Goal: Task Accomplishment & Management: Complete application form

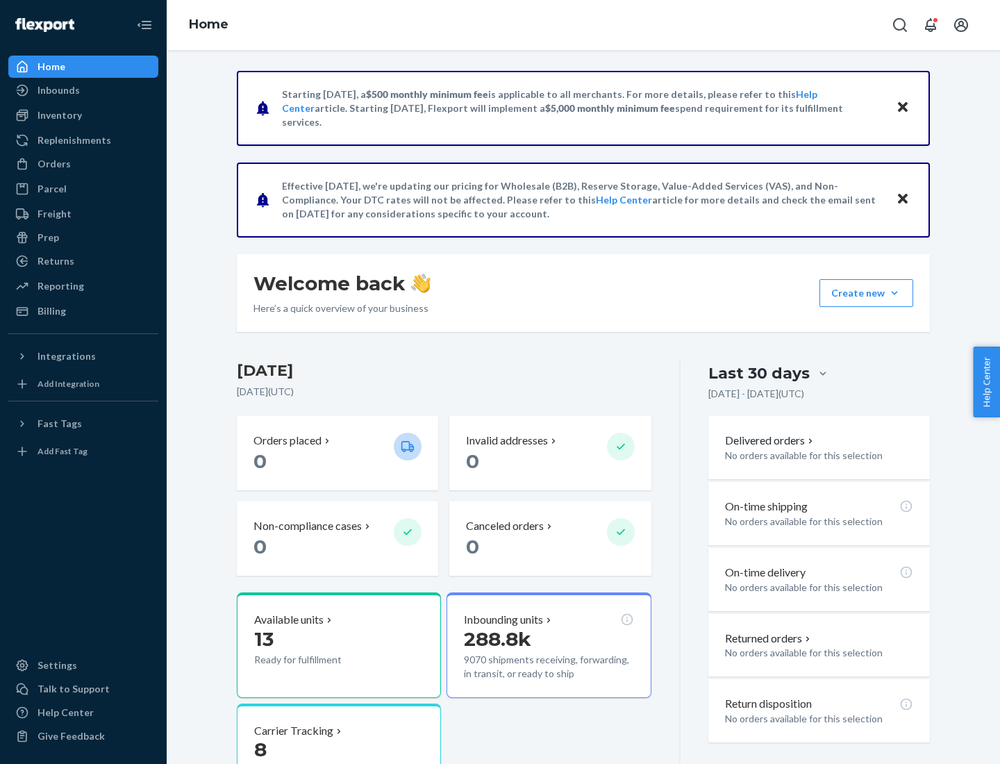
click at [894, 293] on button "Create new Create new inbound Create new order Create new product" at bounding box center [866, 293] width 94 height 28
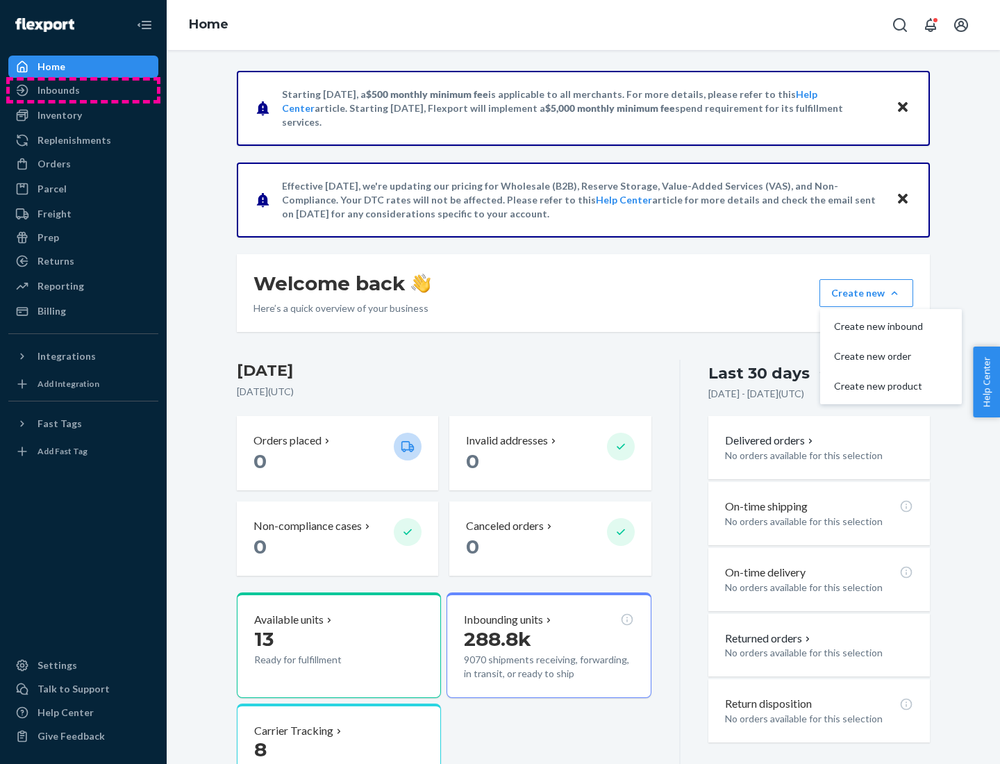
click at [83, 90] on div "Inbounds" at bounding box center [83, 90] width 147 height 19
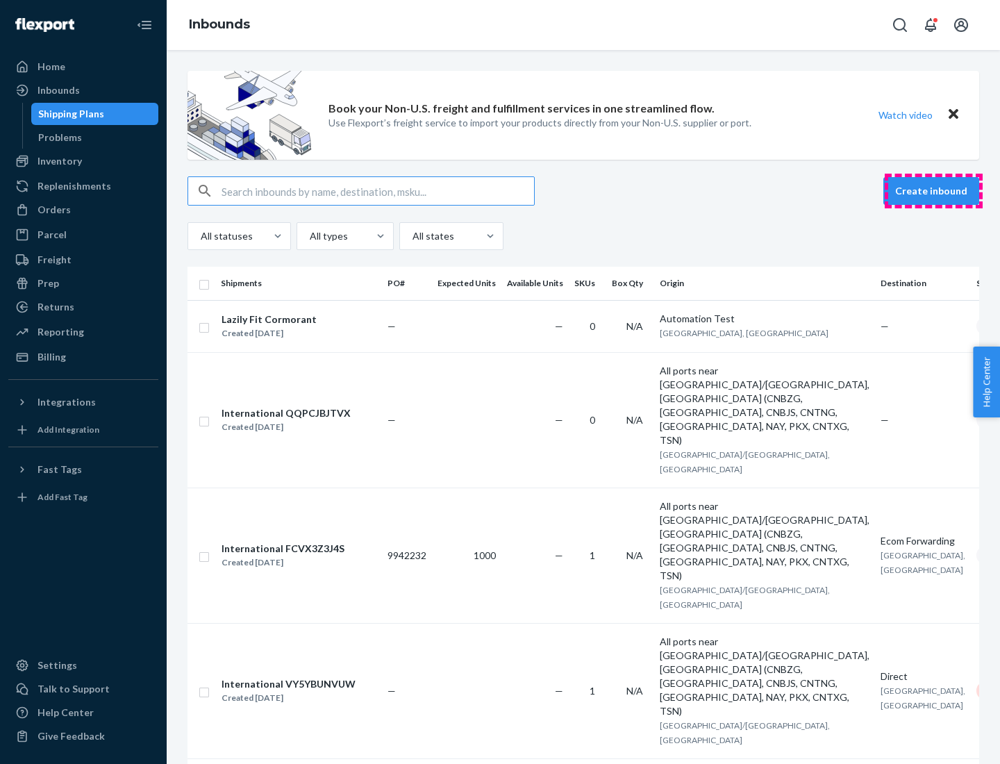
click at [933, 191] on button "Create inbound" at bounding box center [931, 191] width 96 height 28
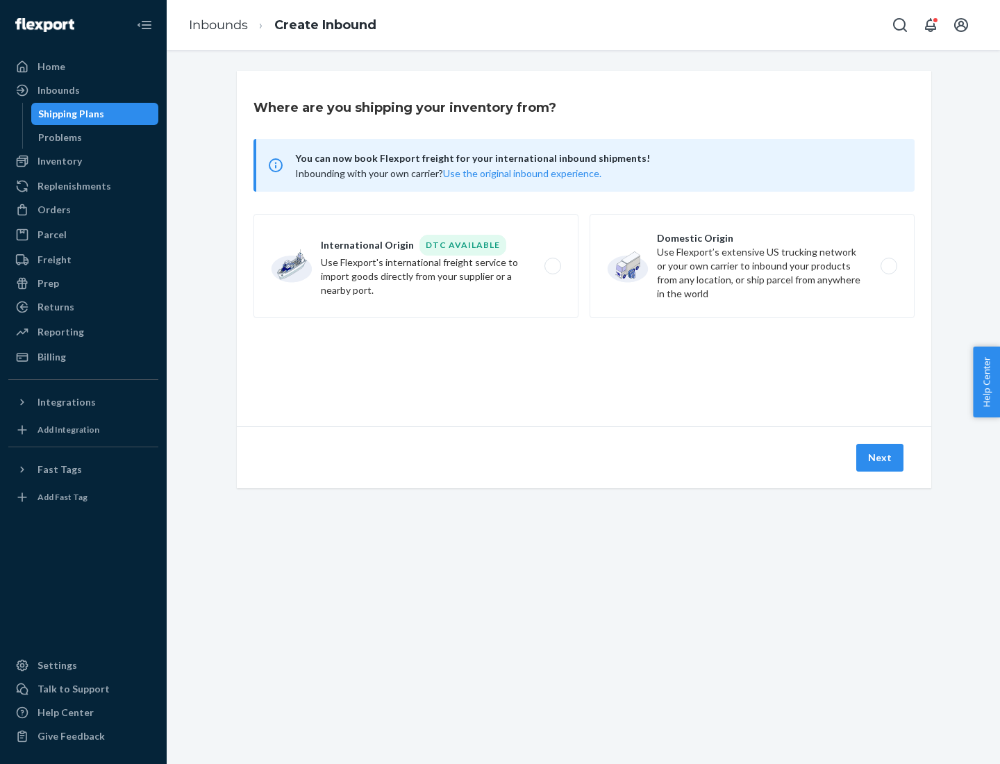
click at [752, 266] on label "Domestic Origin Use Flexport’s extensive US trucking network or your own carrie…" at bounding box center [751, 266] width 325 height 104
click at [888, 266] on input "Domestic Origin Use Flexport’s extensive US trucking network or your own carrie…" at bounding box center [892, 266] width 9 height 9
radio input "true"
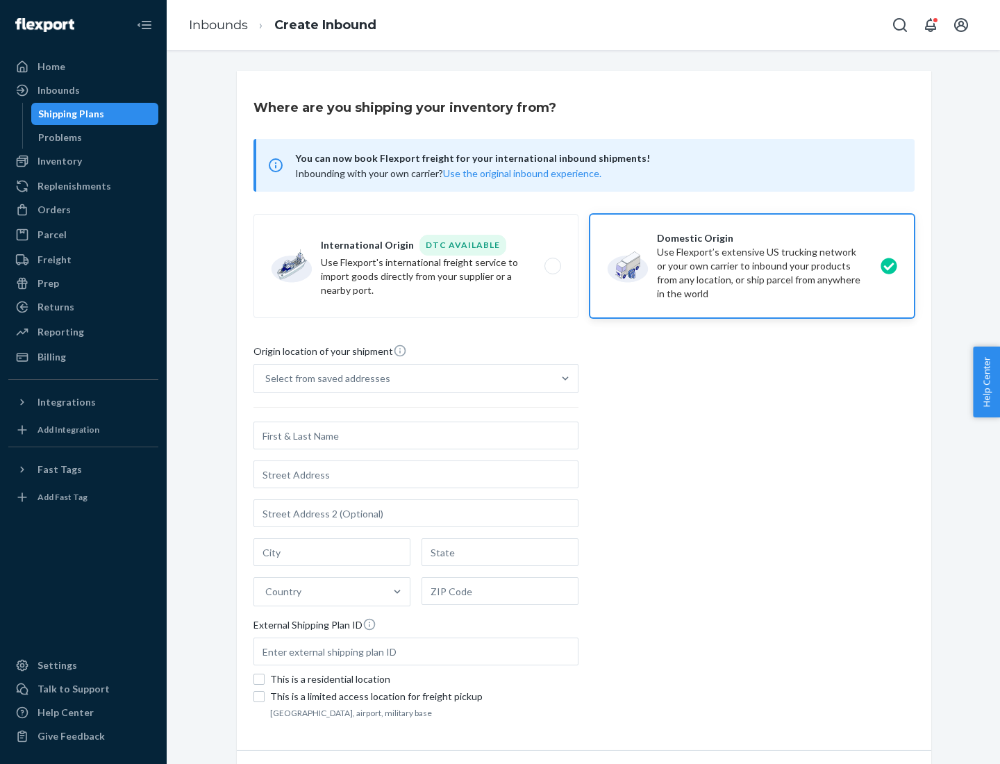
click at [324, 378] on div "Select from saved addresses" at bounding box center [327, 378] width 125 height 14
click at [267, 378] on input "Select from saved addresses" at bounding box center [265, 378] width 1 height 14
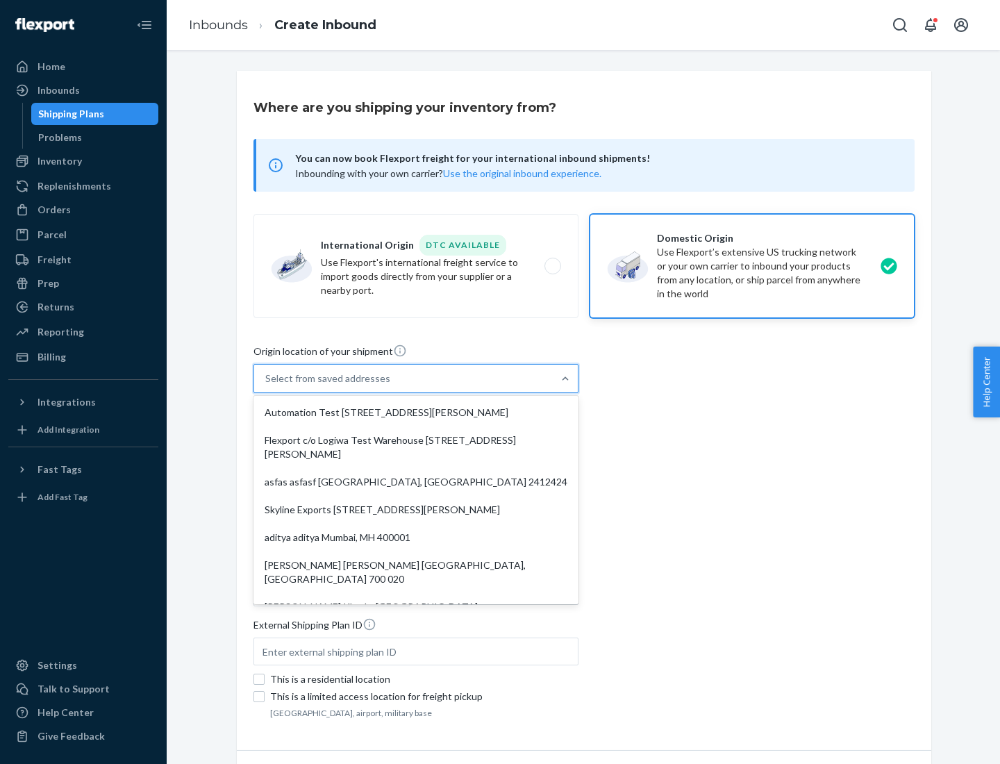
scroll to position [6, 0]
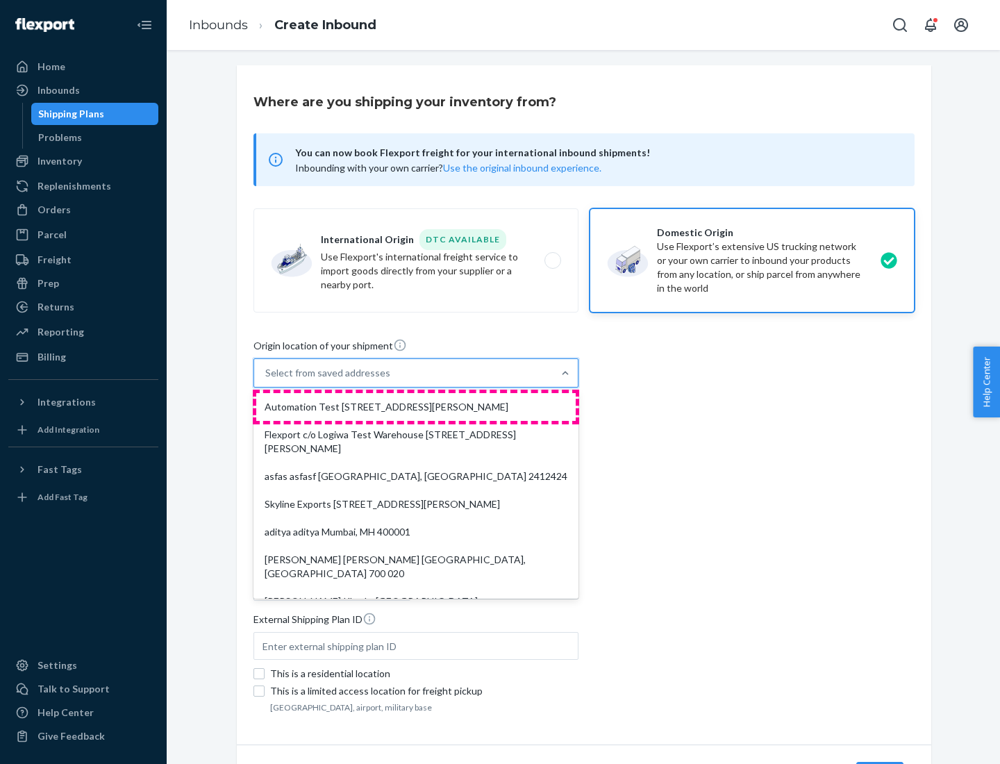
click at [416, 407] on div "Automation Test [STREET_ADDRESS][PERSON_NAME]" at bounding box center [415, 407] width 319 height 28
click at [267, 380] on input "option Automation Test [STREET_ADDRESS][PERSON_NAME]. 9 results available. Use …" at bounding box center [265, 373] width 1 height 14
type input "Automation Test"
type input "9th Floor"
type input "[GEOGRAPHIC_DATA]"
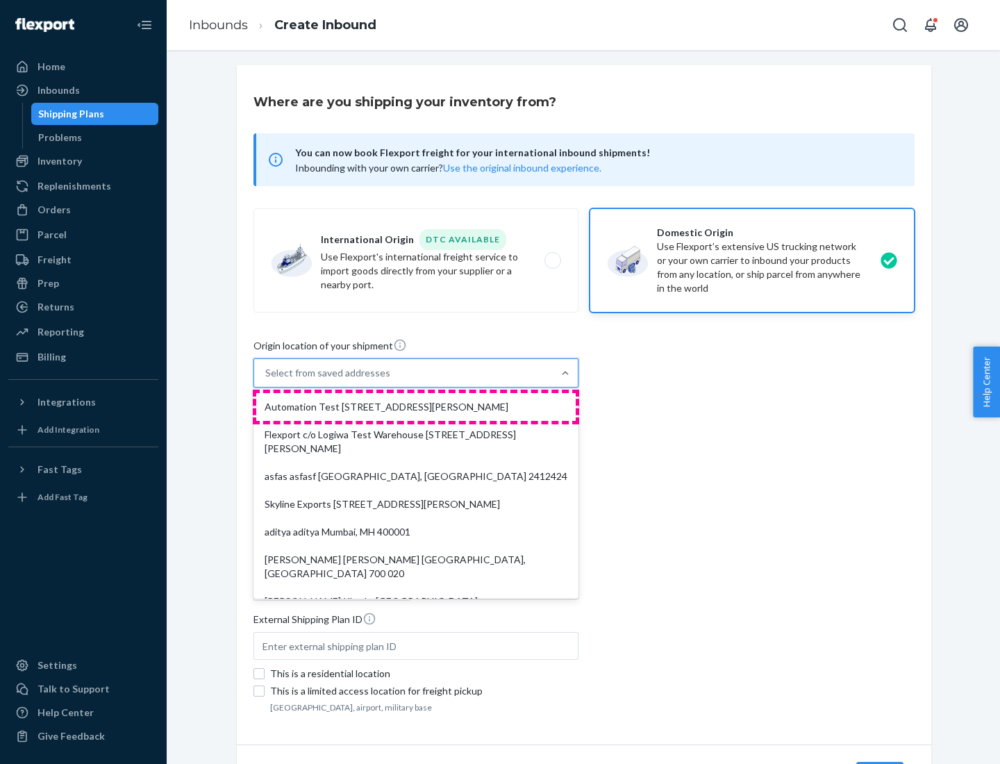
type input "CA"
type input "94104"
type input "[STREET_ADDRESS][PERSON_NAME]"
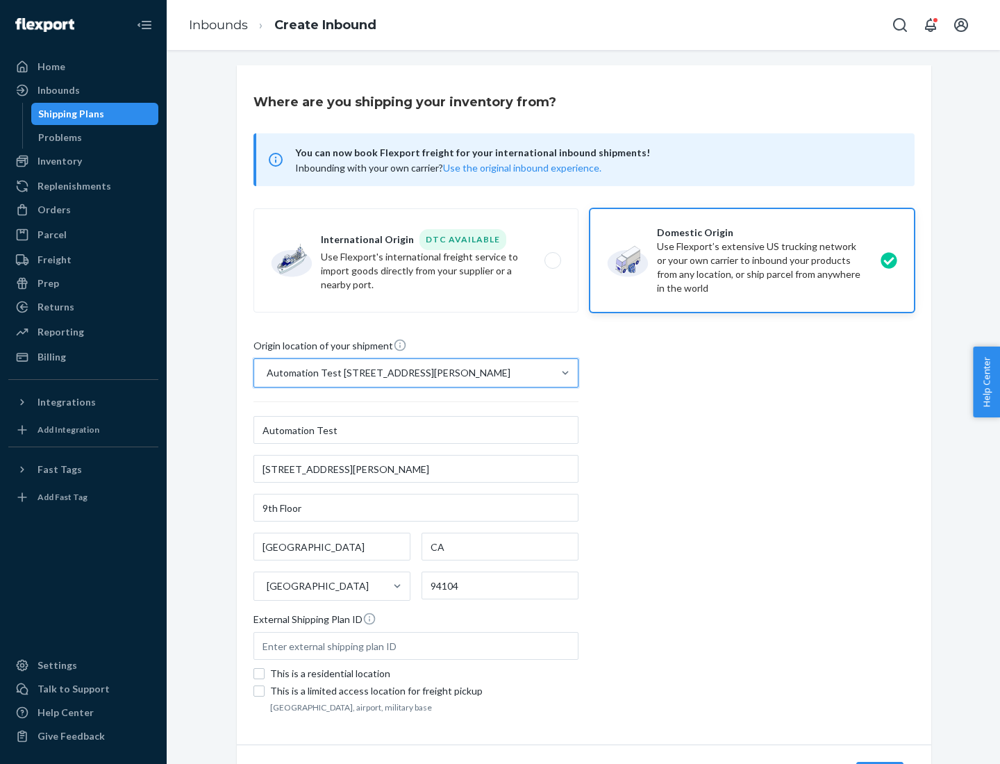
scroll to position [81, 0]
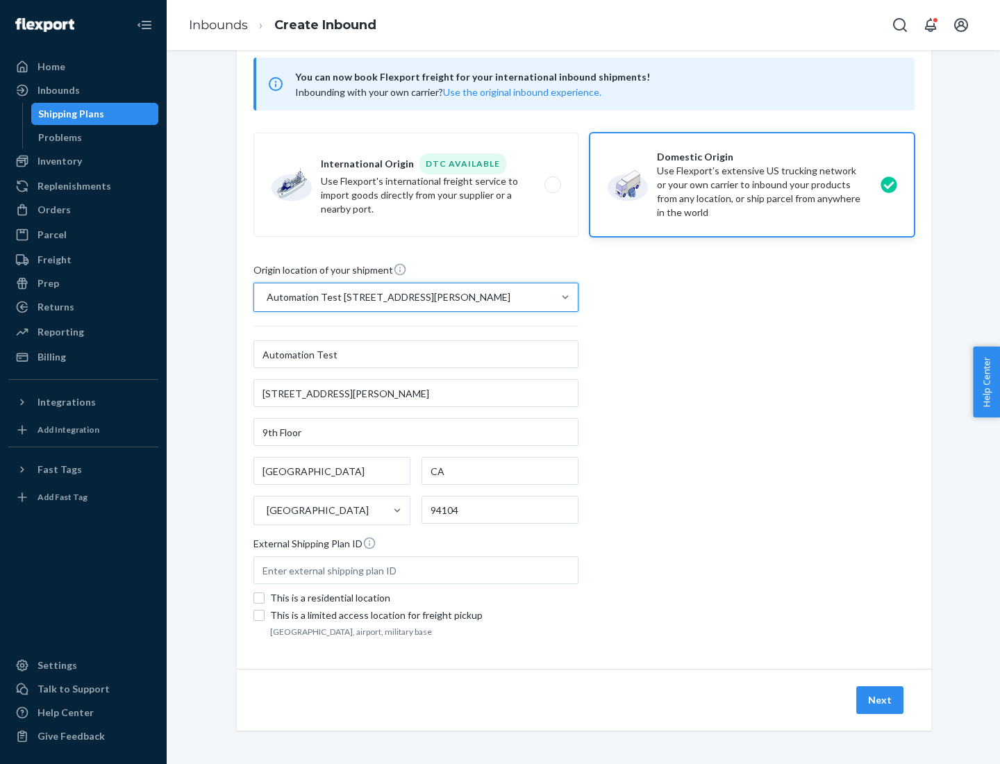
click at [880, 700] on button "Next" at bounding box center [879, 700] width 47 height 28
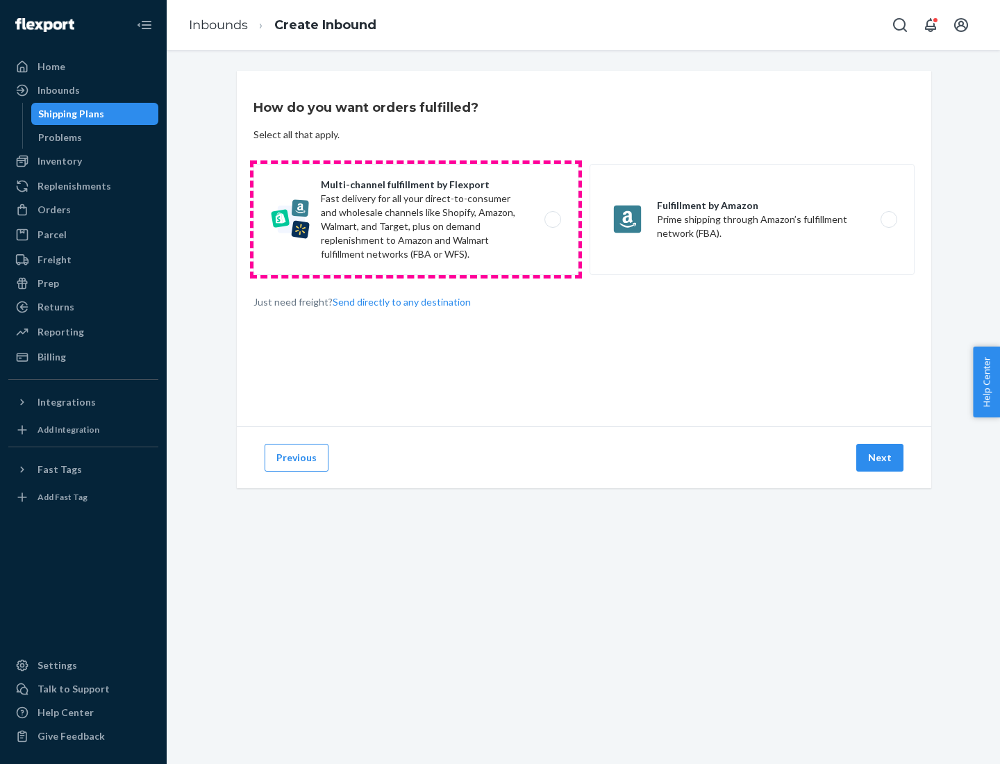
click at [416, 219] on label "Multi-channel fulfillment by Flexport Fast delivery for all your direct-to-cons…" at bounding box center [415, 219] width 325 height 111
click at [552, 219] on input "Multi-channel fulfillment by Flexport Fast delivery for all your direct-to-cons…" at bounding box center [556, 219] width 9 height 9
radio input "true"
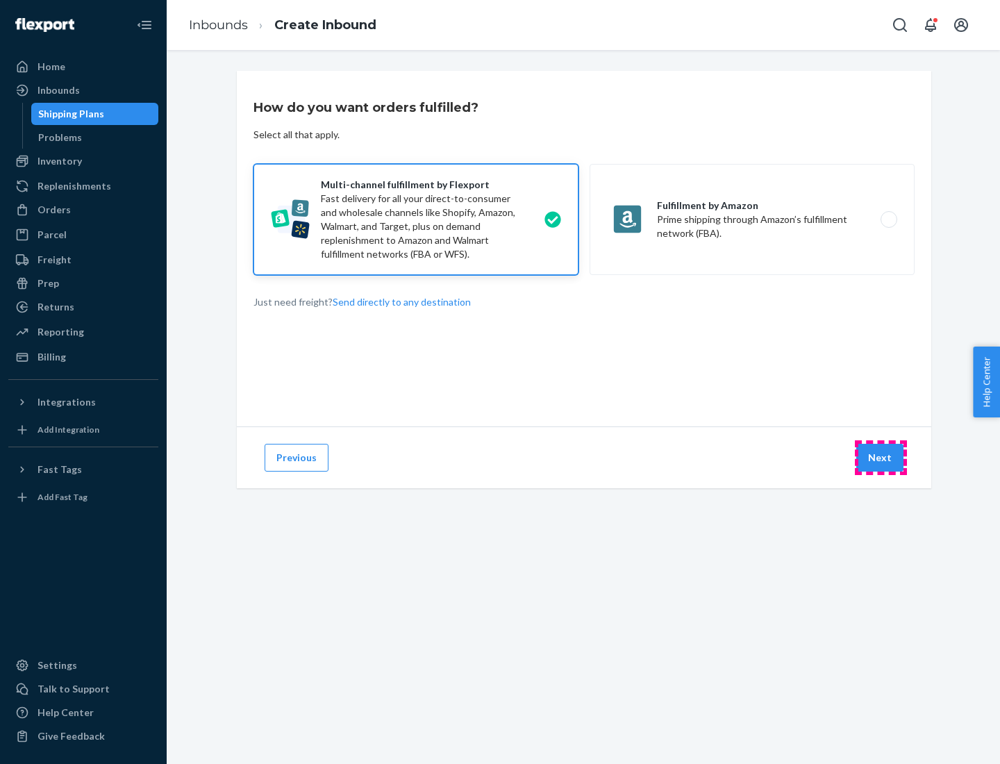
click at [880, 457] on button "Next" at bounding box center [879, 458] width 47 height 28
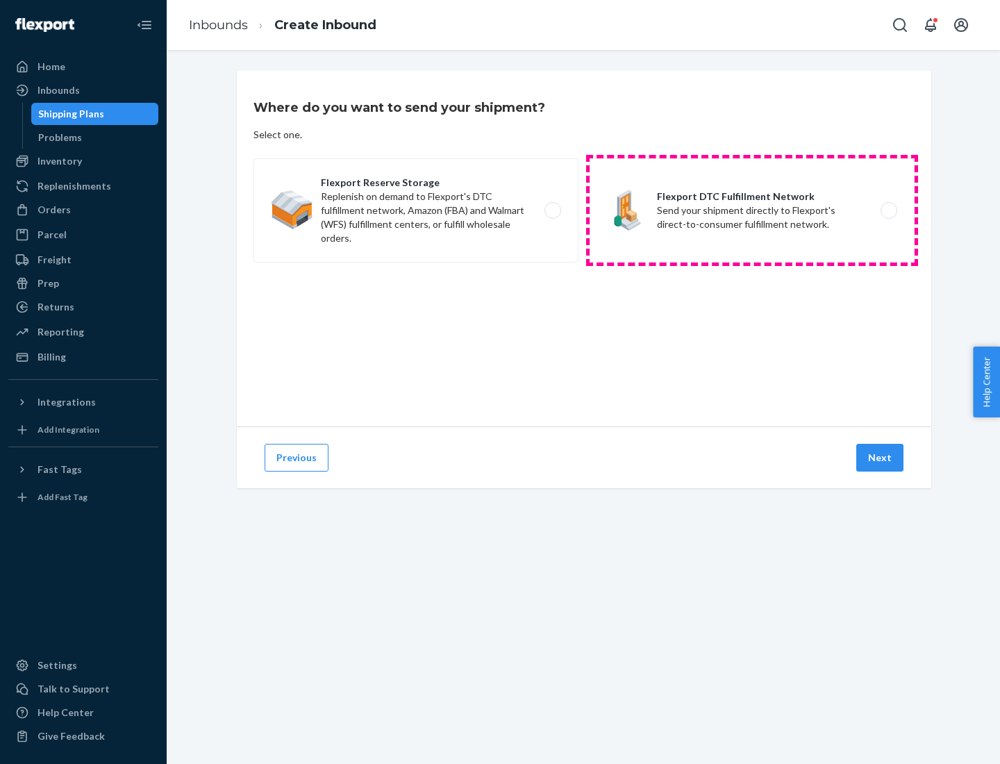
click at [752, 210] on label "Flexport DTC Fulfillment Network Send your shipment directly to Flexport's dire…" at bounding box center [751, 210] width 325 height 104
click at [888, 210] on input "Flexport DTC Fulfillment Network Send your shipment directly to Flexport's dire…" at bounding box center [892, 210] width 9 height 9
radio input "true"
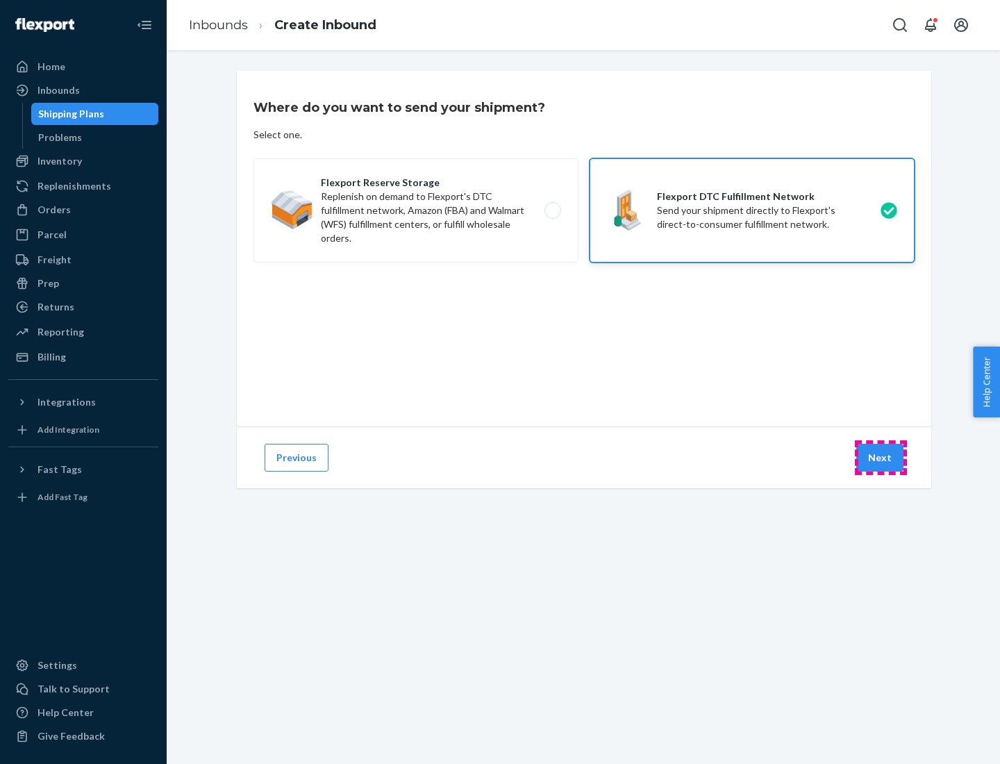
click at [880, 457] on button "Next" at bounding box center [879, 458] width 47 height 28
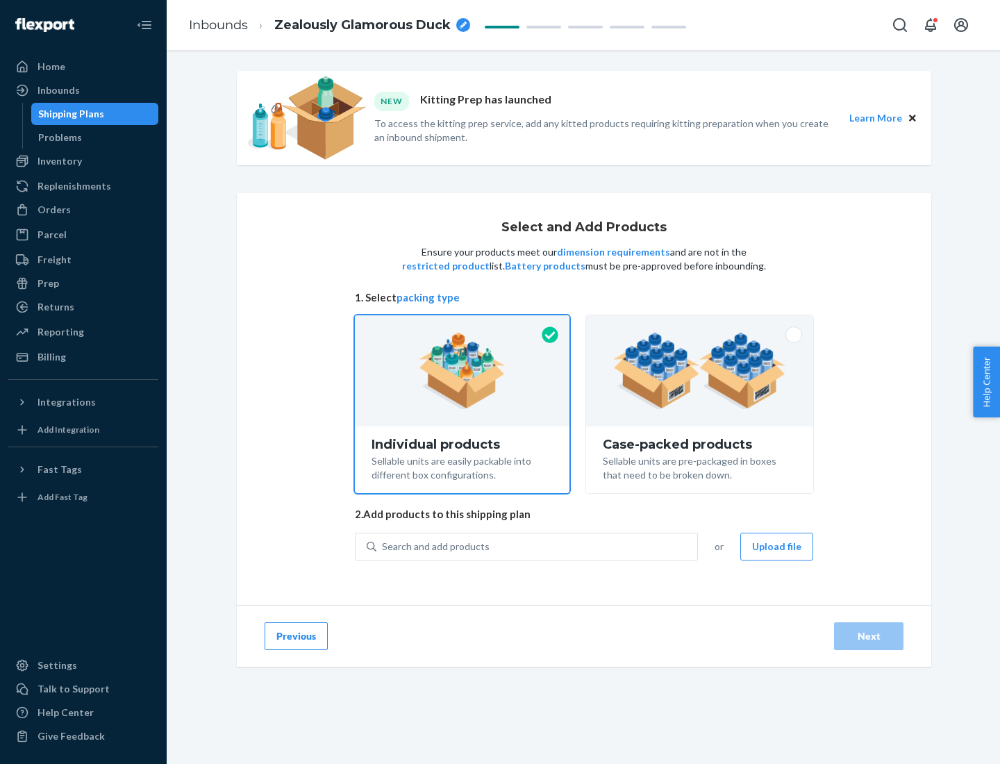
click at [700, 371] on img at bounding box center [699, 370] width 173 height 76
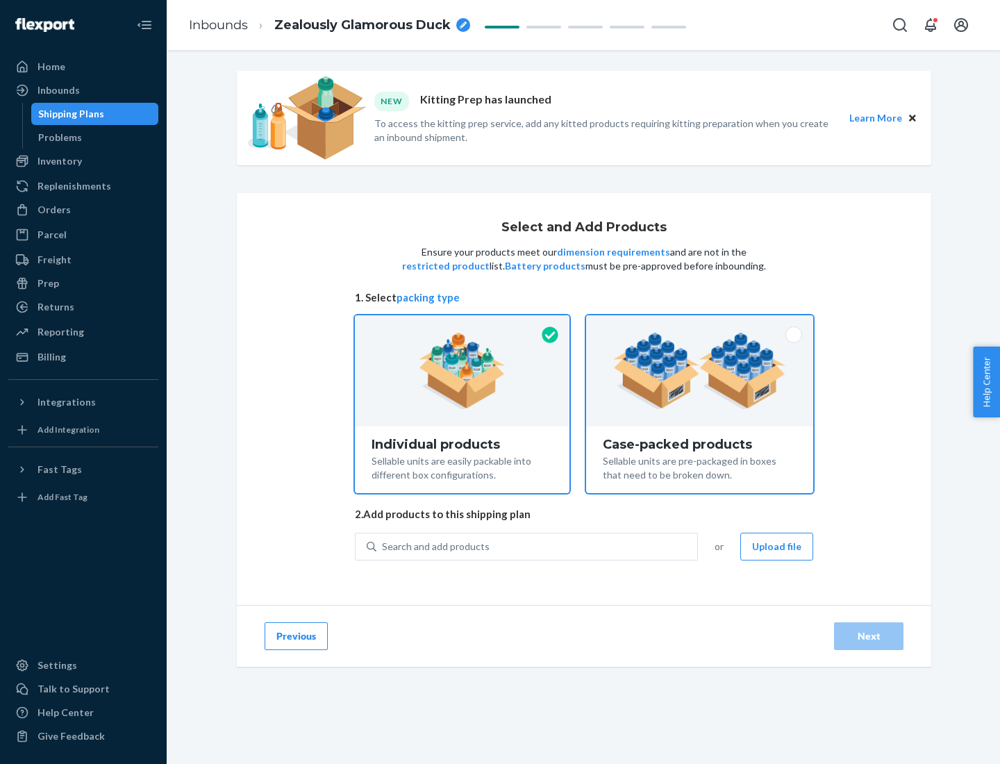
click at [700, 324] on input "Case-packed products Sellable units are pre-packaged in boxes that need to be b…" at bounding box center [699, 319] width 9 height 9
radio input "true"
radio input "false"
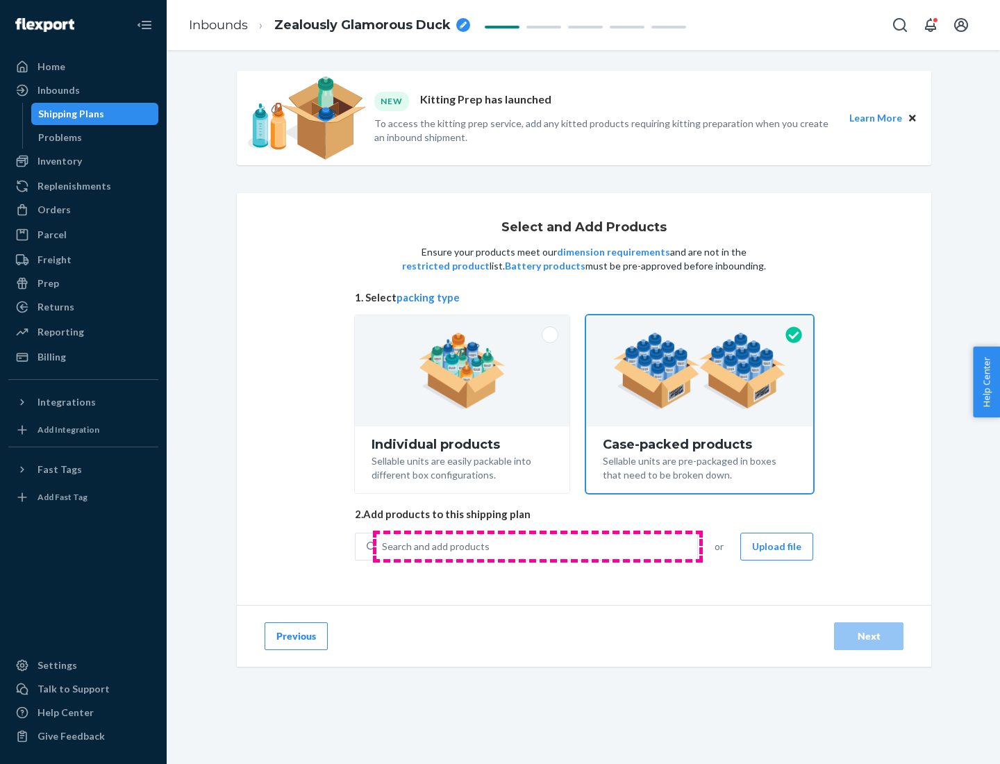
click at [537, 546] on div "Search and add products" at bounding box center [536, 546] width 321 height 25
click at [383, 546] on input "Search and add products" at bounding box center [382, 546] width 1 height 14
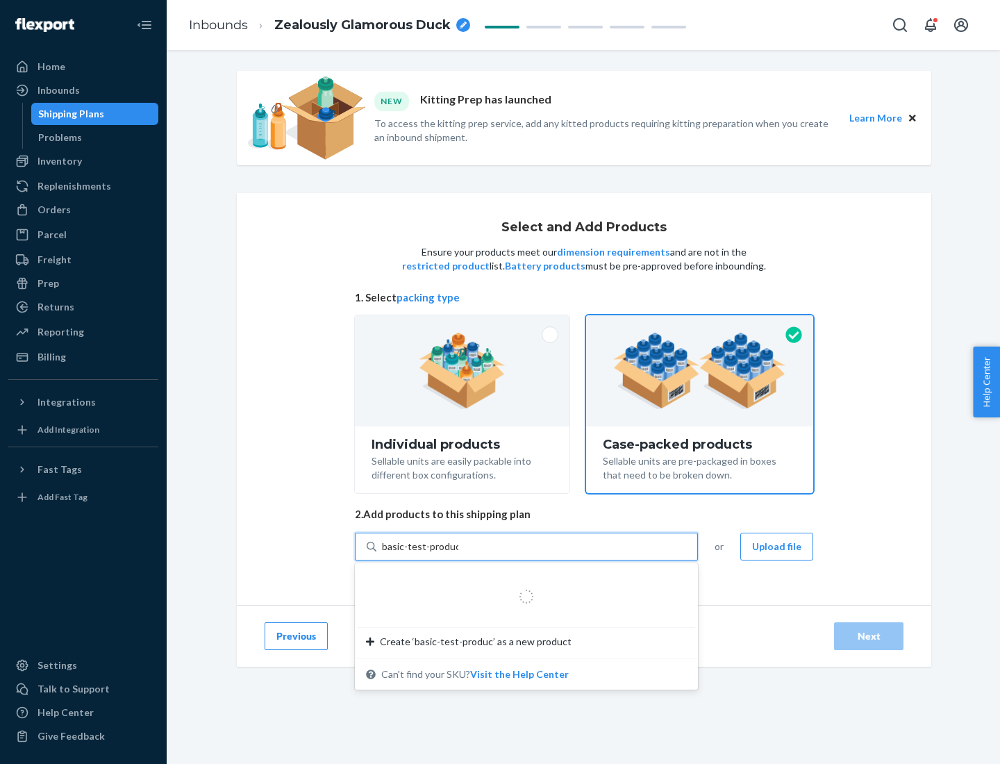
type input "basic-test-product-1"
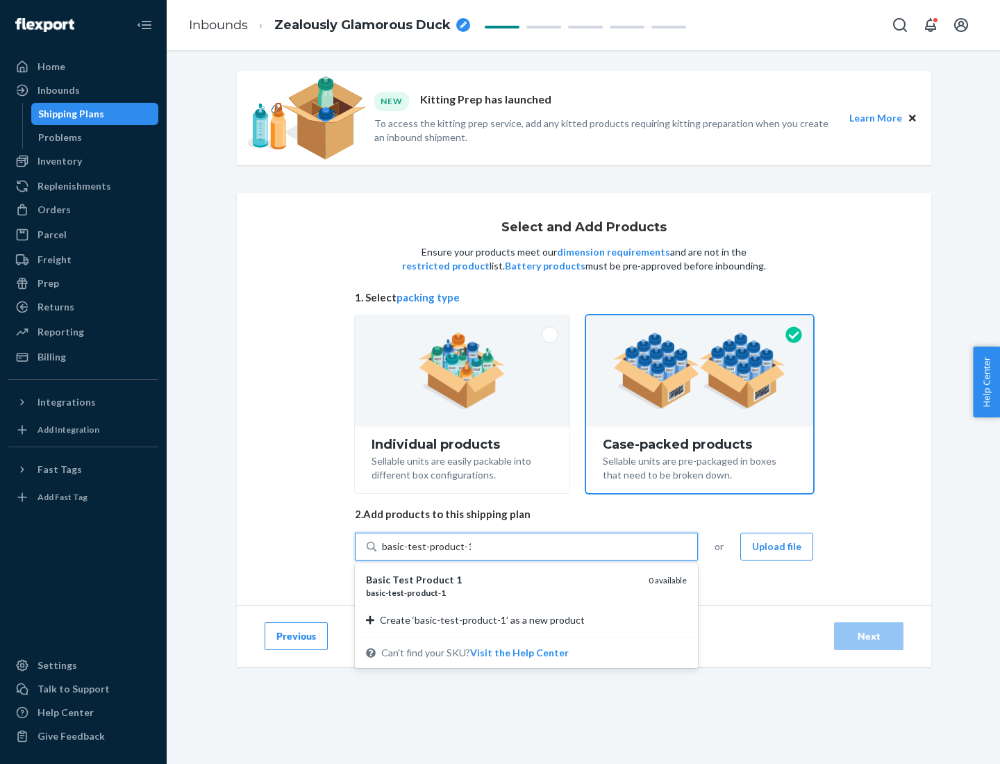
click at [502, 592] on div "basic - test - product - 1" at bounding box center [501, 593] width 271 height 12
click at [471, 553] on input "basic-test-product-1" at bounding box center [426, 546] width 89 height 14
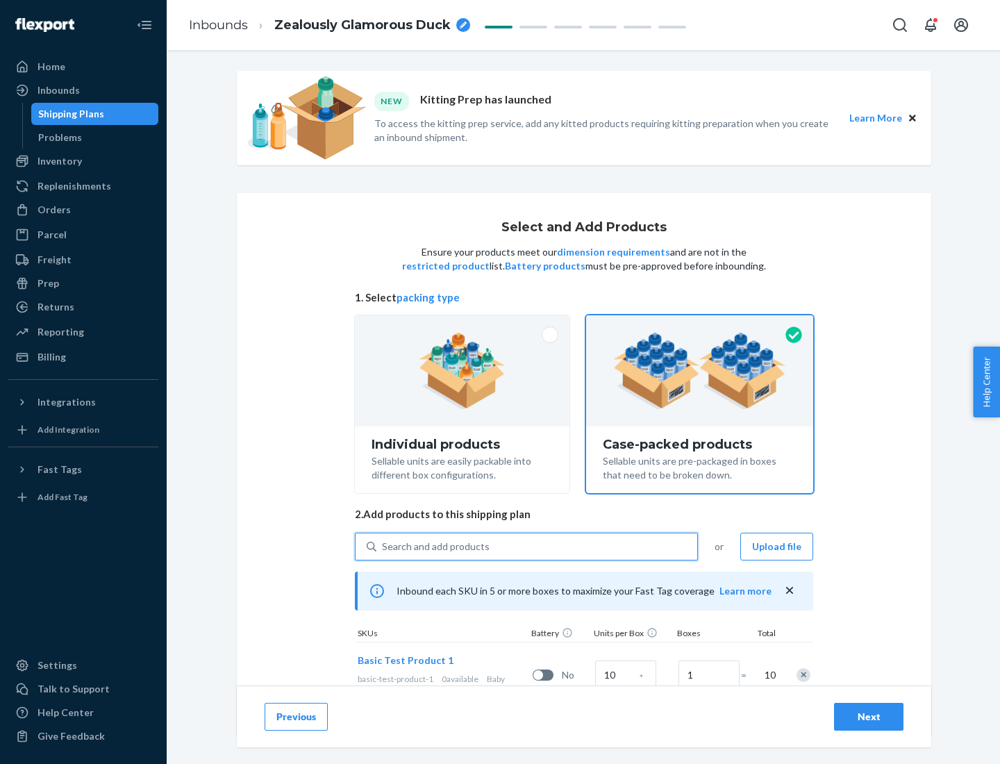
scroll to position [50, 0]
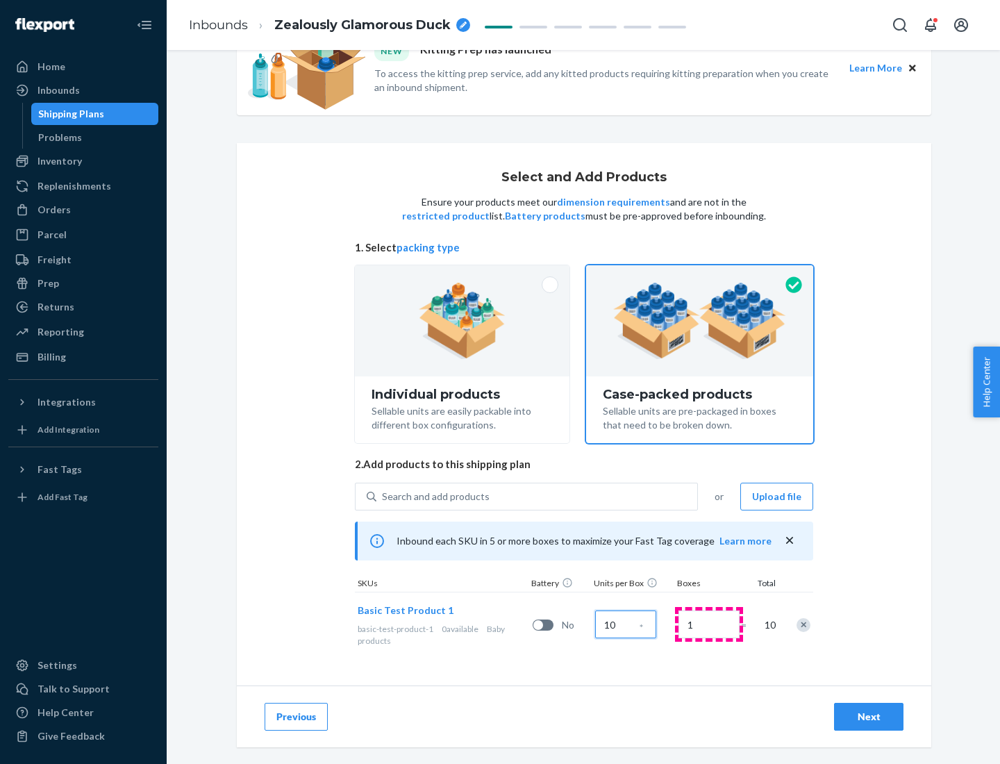
type input "10"
type input "7"
click at [868, 716] on div "Next" at bounding box center [868, 716] width 46 height 14
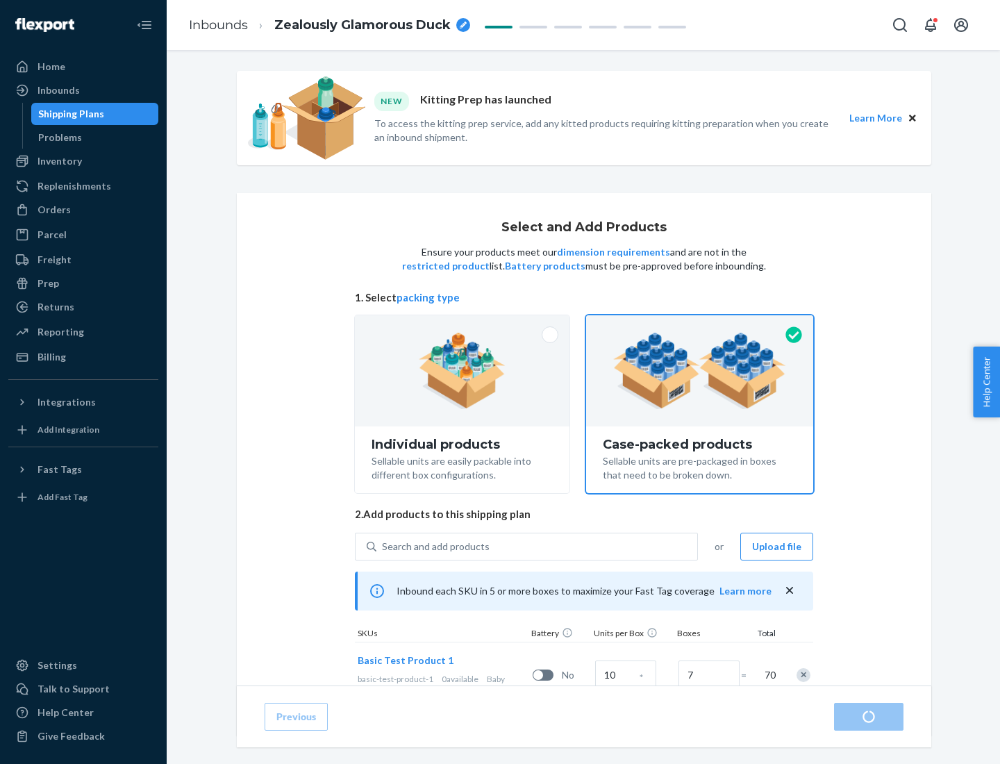
radio input "true"
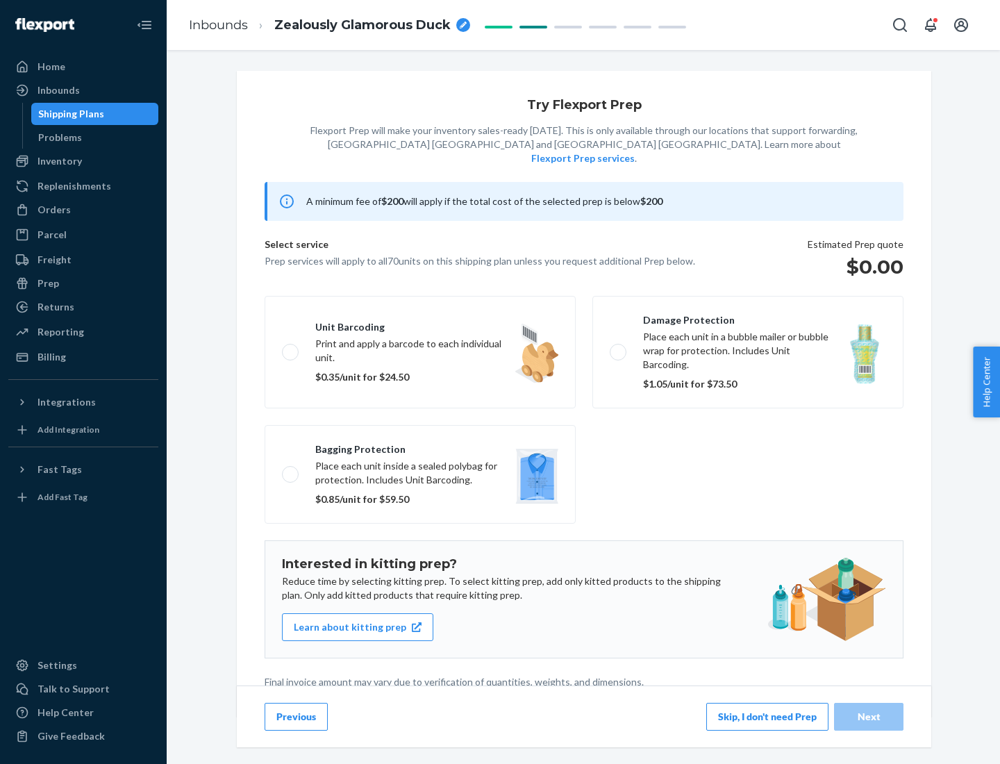
scroll to position [3, 0]
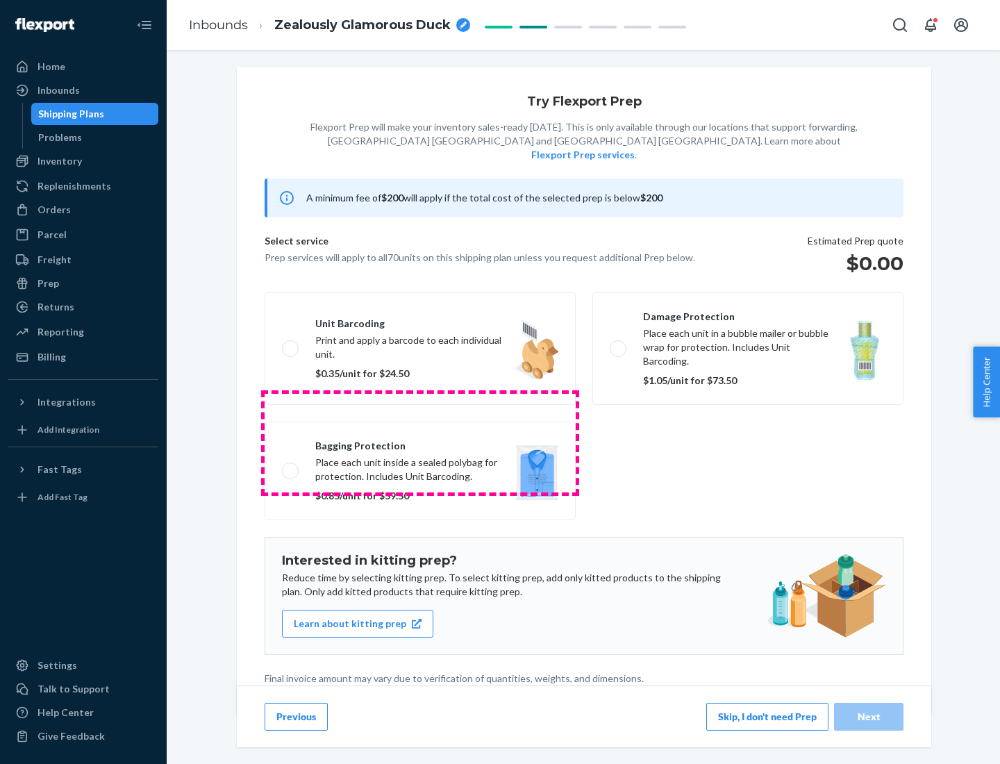
click at [420, 442] on label "Bagging protection Place each unit inside a sealed polybag for protection. Incl…" at bounding box center [419, 470] width 311 height 99
click at [291, 466] on input "Bagging protection Place each unit inside a sealed polybag for protection. Incl…" at bounding box center [286, 470] width 9 height 9
checkbox input "true"
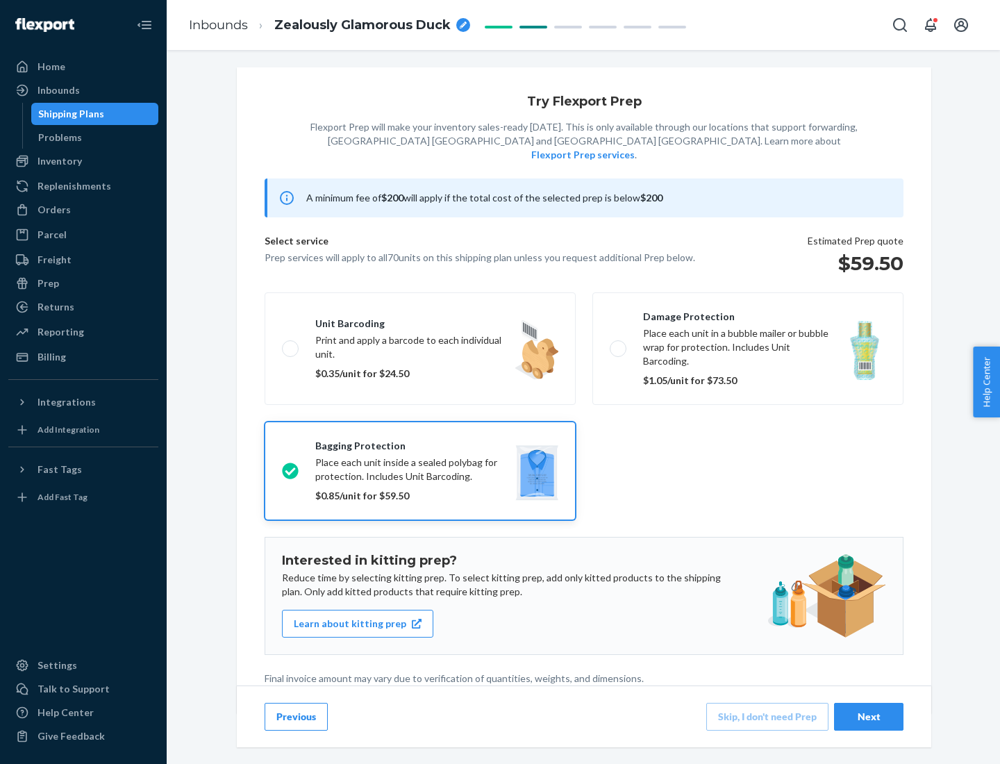
click at [868, 716] on div "Next" at bounding box center [868, 716] width 46 height 14
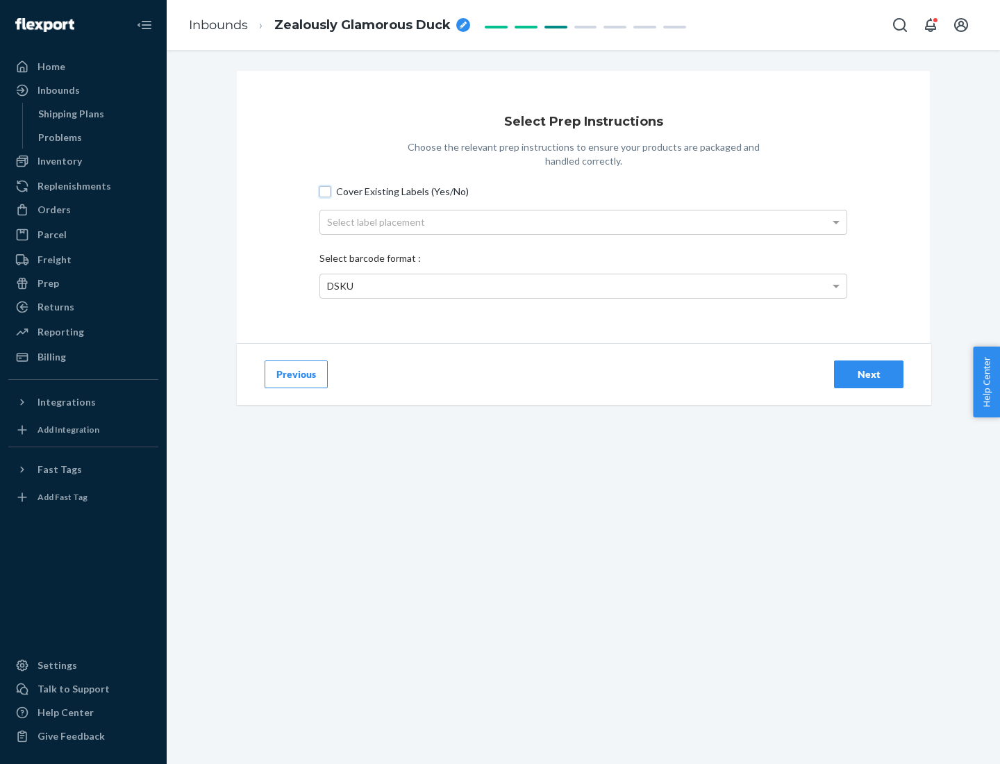
click at [325, 191] on input "Cover Existing Labels (Yes/No)" at bounding box center [324, 191] width 11 height 11
checkbox input "true"
click at [583, 221] on div "Select label placement" at bounding box center [583, 222] width 526 height 24
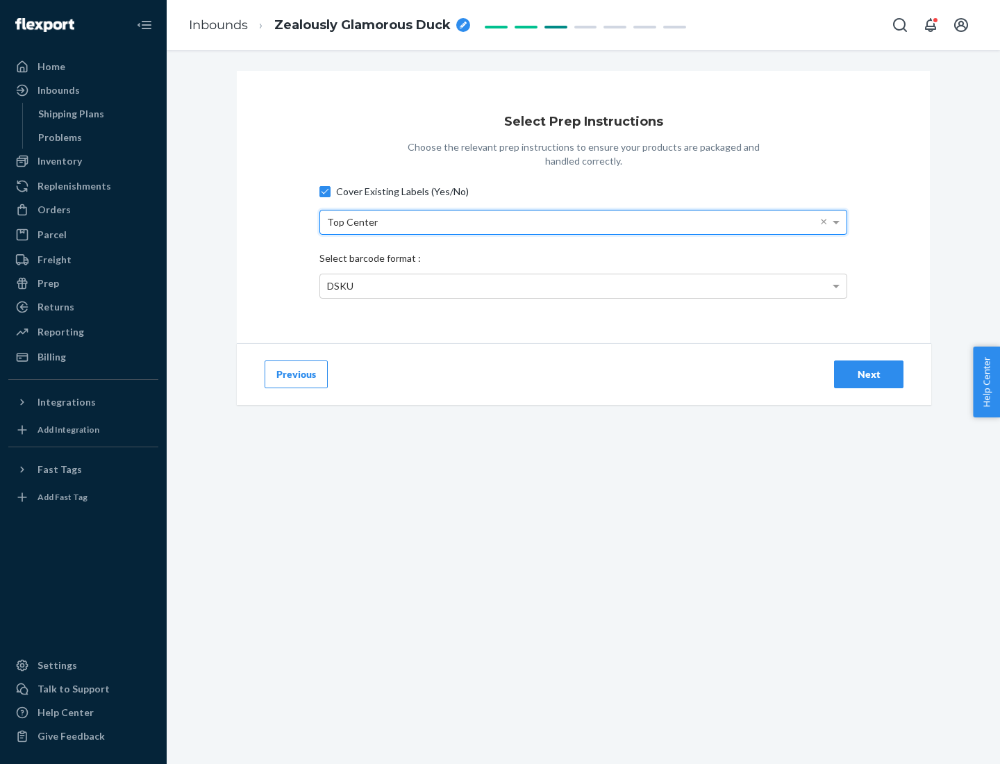
click at [583, 285] on div "DSKU" at bounding box center [583, 286] width 526 height 24
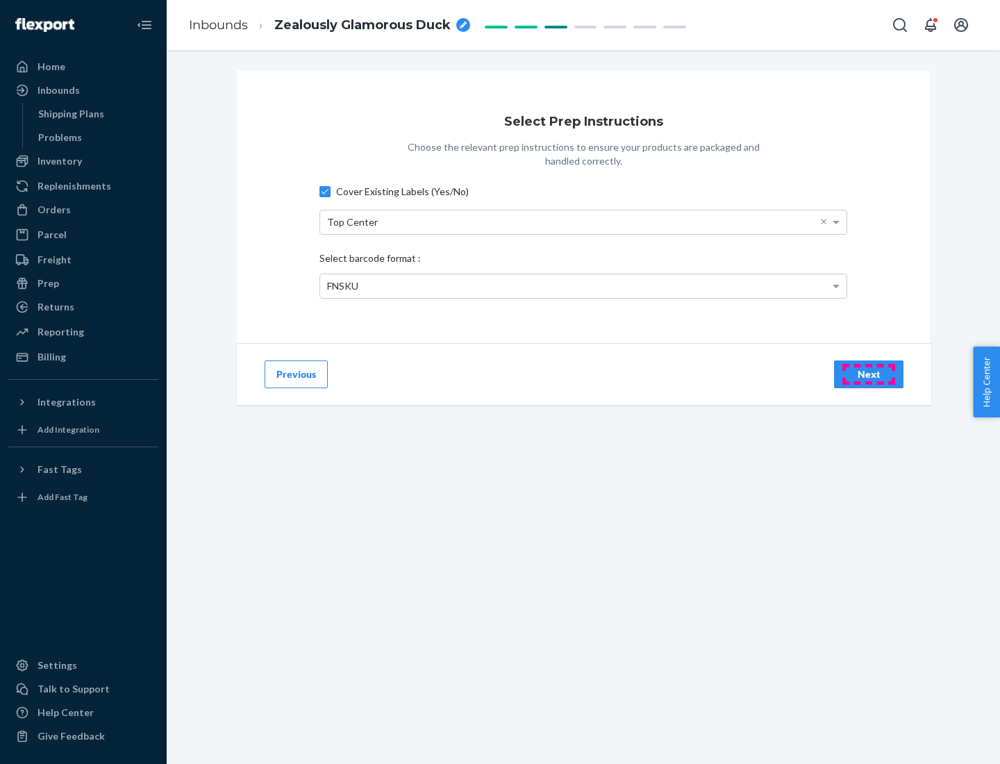
click at [868, 373] on div "Next" at bounding box center [868, 374] width 46 height 14
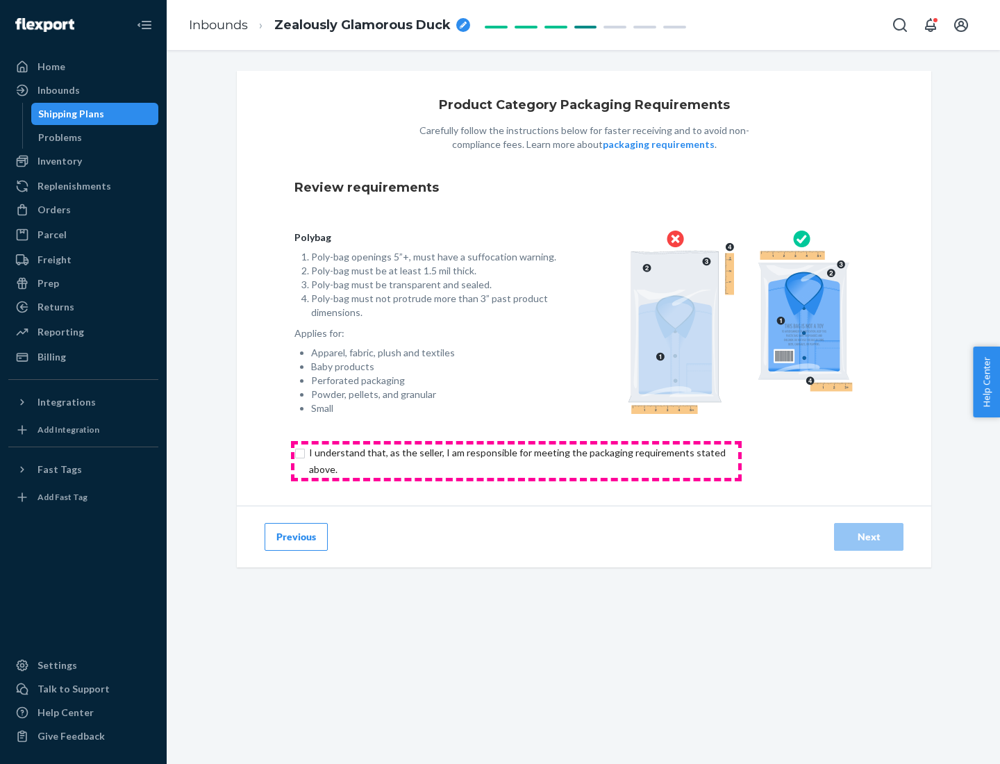
click at [516, 460] on input "checkbox" at bounding box center [525, 460] width 462 height 33
checkbox input "true"
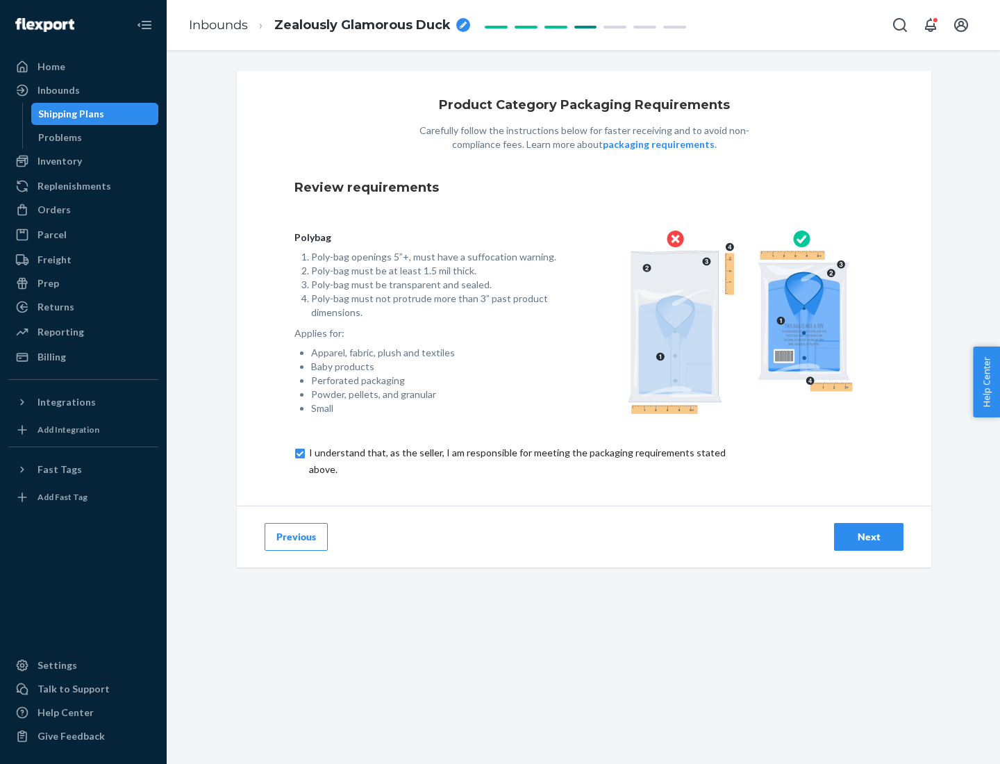
click at [868, 536] on div "Next" at bounding box center [868, 537] width 46 height 14
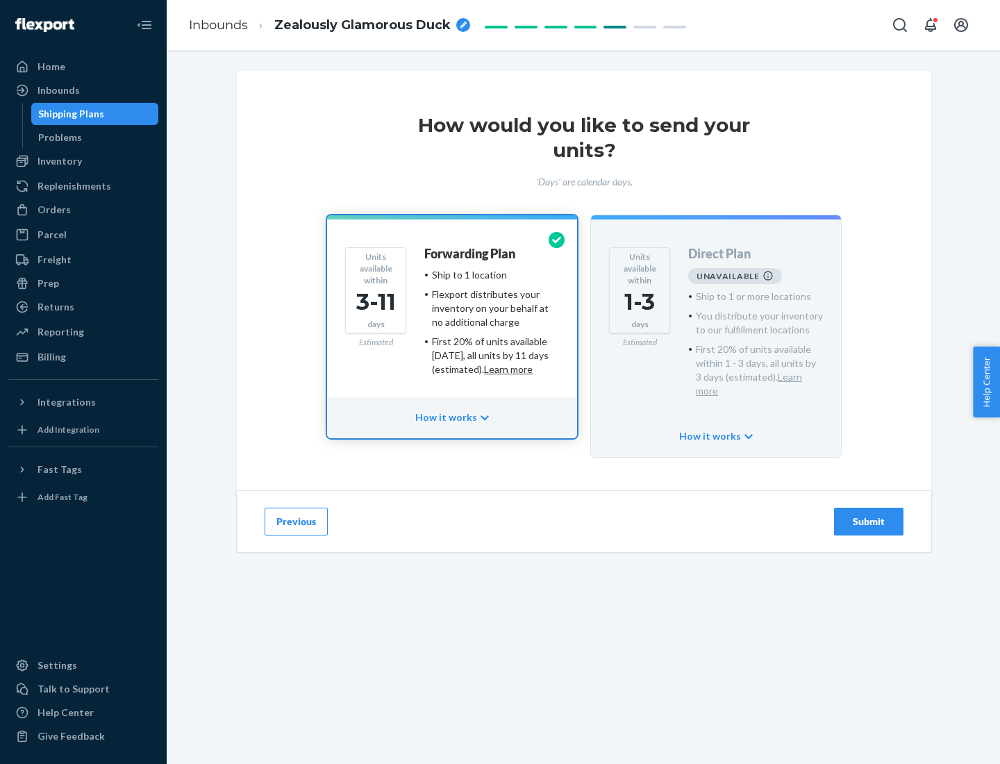
click at [471, 253] on h4 "Forwarding Plan" at bounding box center [469, 254] width 91 height 14
click at [868, 514] on div "Submit" at bounding box center [868, 521] width 46 height 14
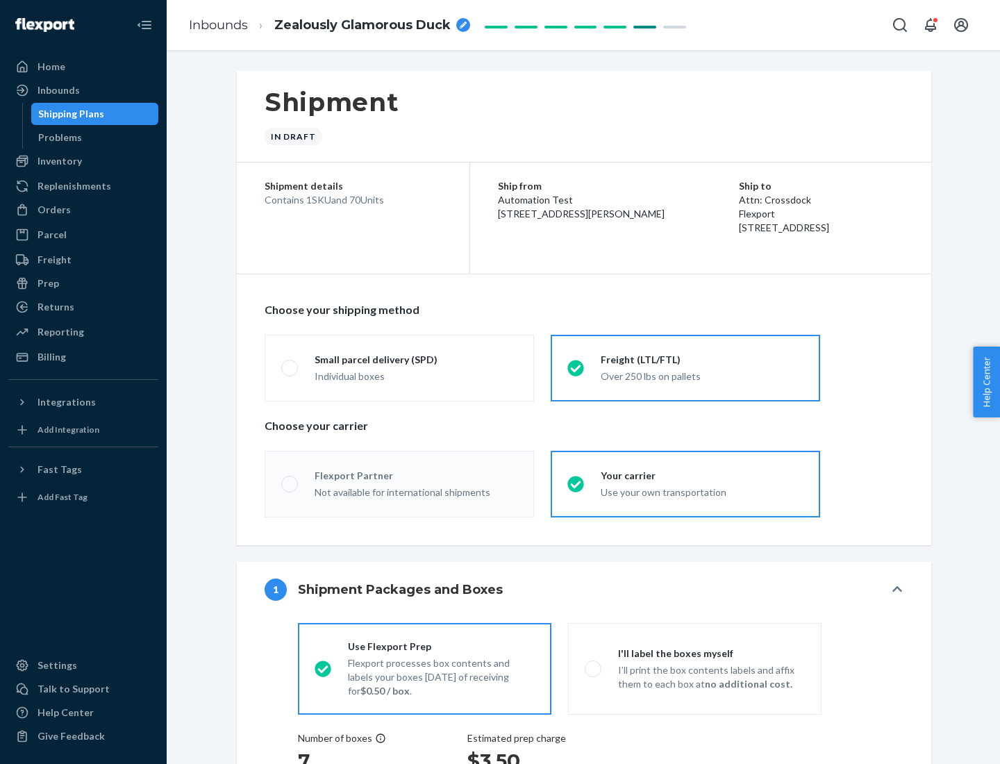
radio input "true"
radio input "false"
radio input "true"
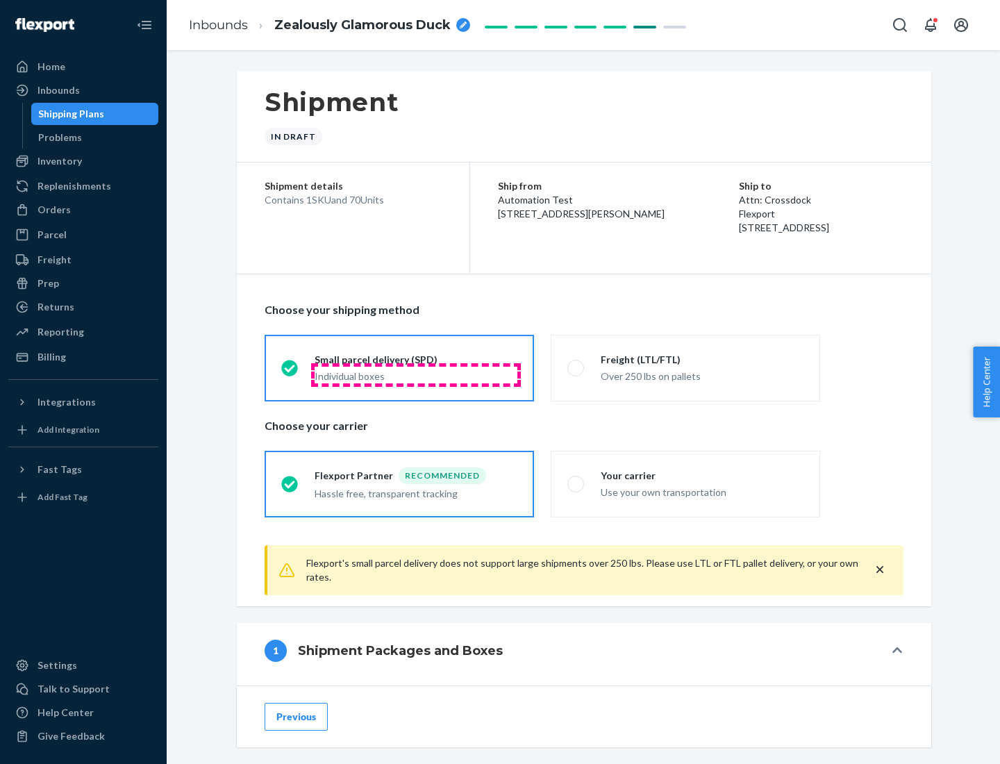
click at [416, 374] on div "Individual boxes" at bounding box center [415, 376] width 203 height 14
click at [290, 372] on input "Small parcel delivery (SPD) Individual boxes" at bounding box center [285, 367] width 9 height 9
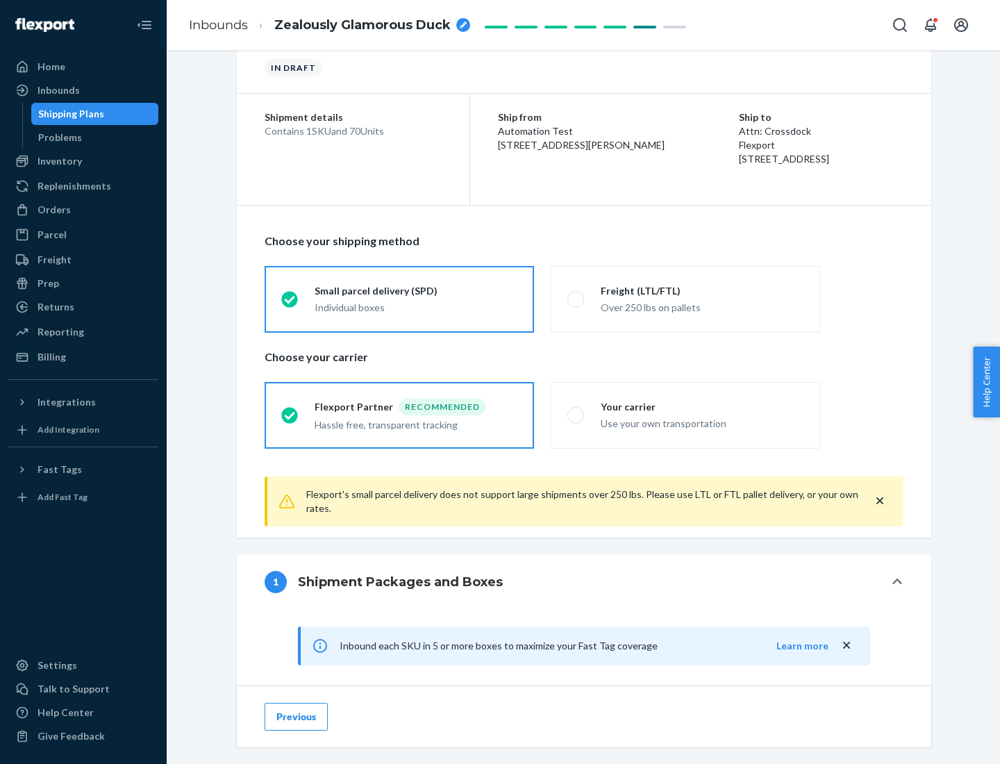
click at [702, 406] on div "Your carrier" at bounding box center [701, 407] width 203 height 14
click at [576, 410] on input "Your carrier Use your own transportation" at bounding box center [571, 414] width 9 height 9
radio input "true"
radio input "false"
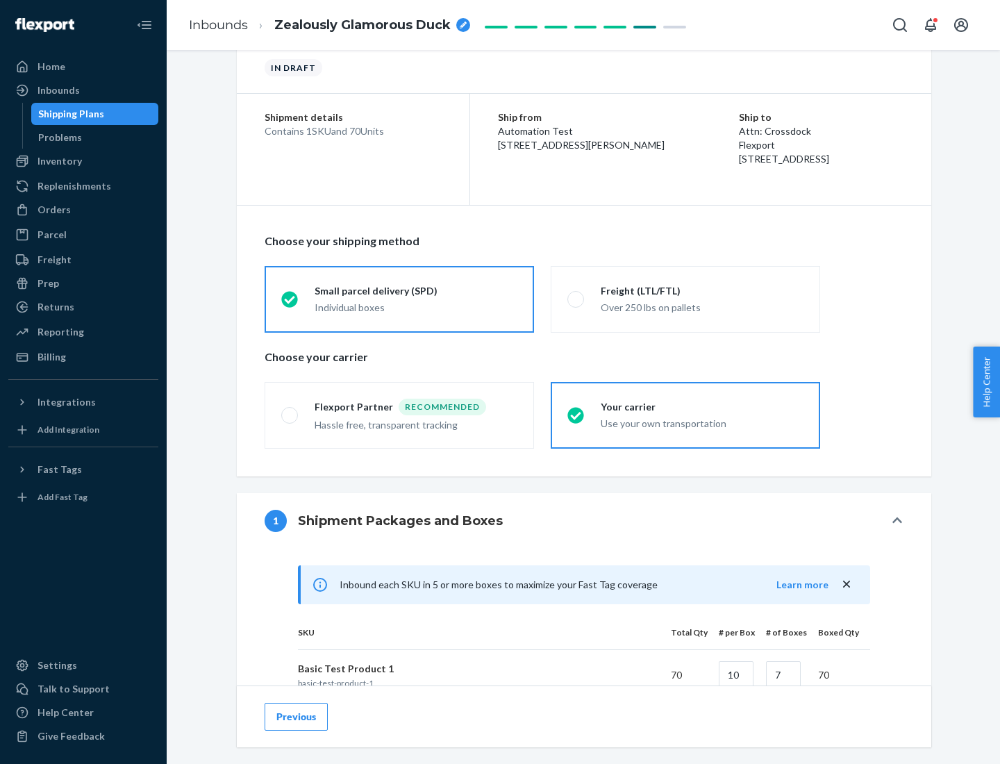
scroll to position [337, 0]
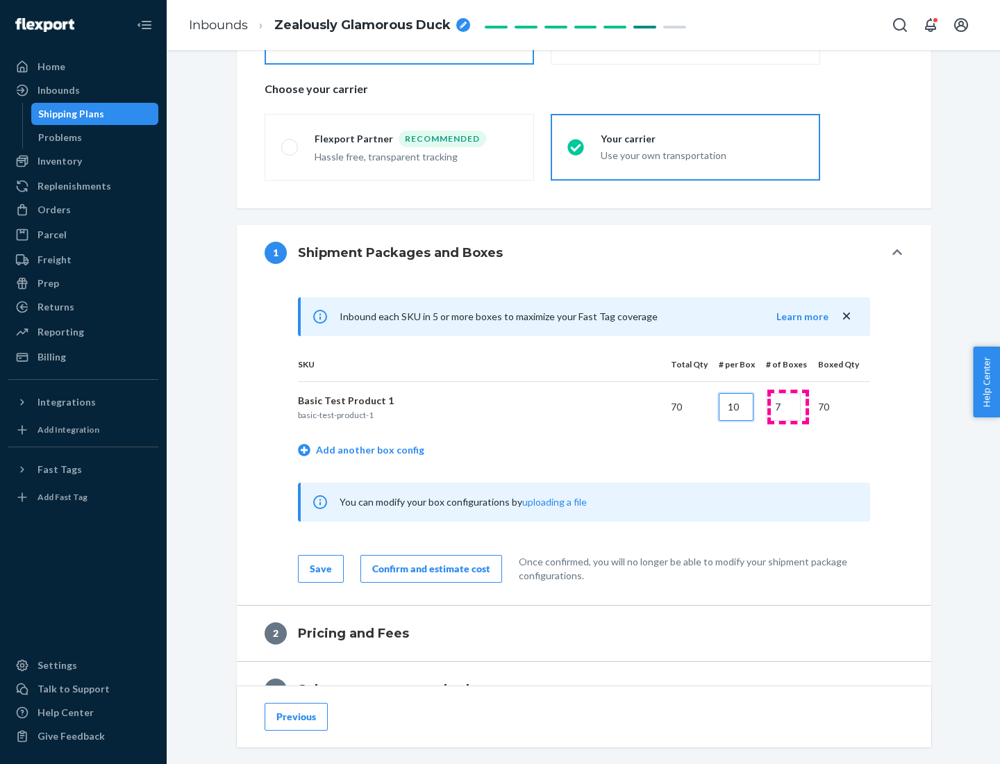
type input "10"
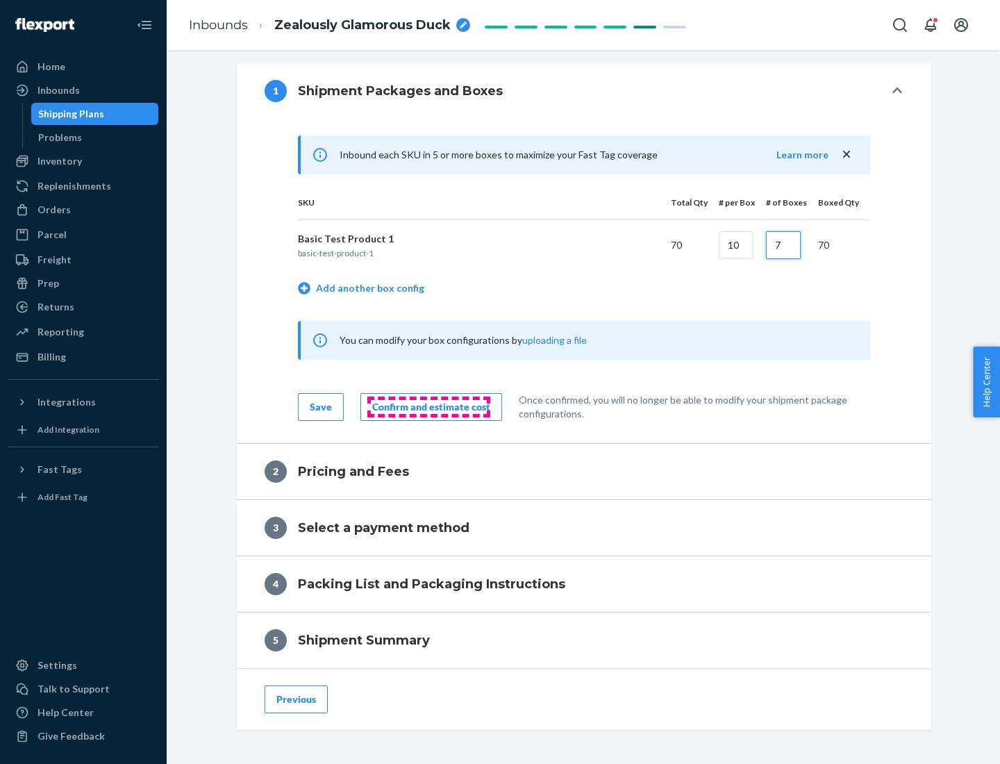
type input "7"
click at [428, 406] on div "Confirm and estimate cost" at bounding box center [431, 407] width 118 height 14
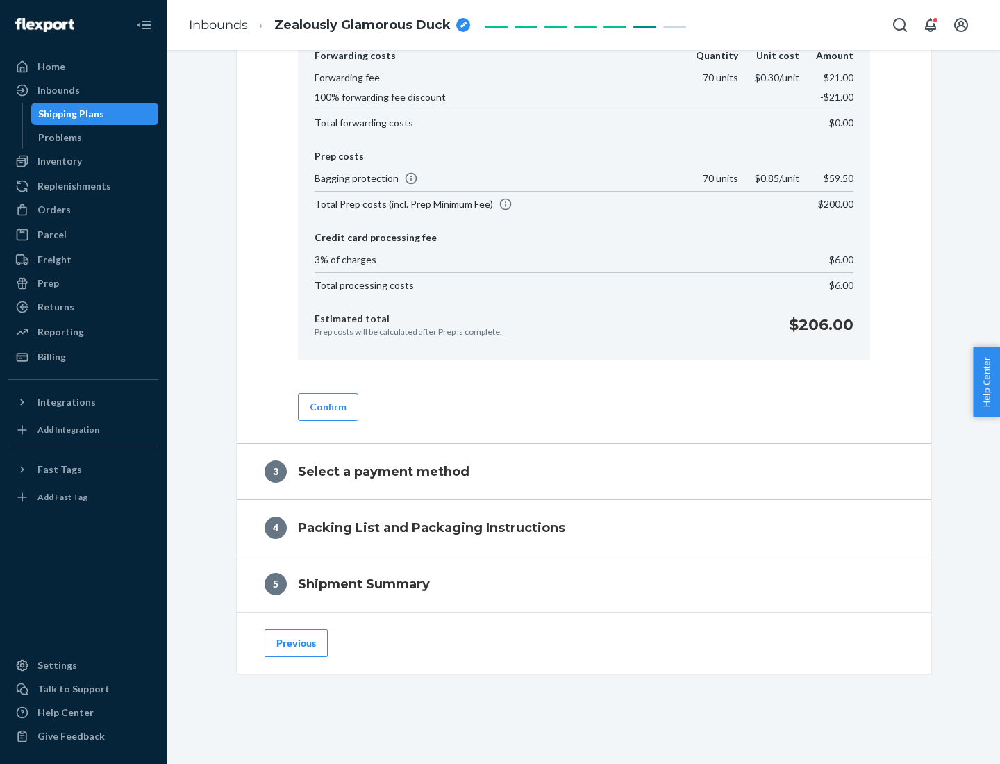
click at [327, 406] on button "Confirm" at bounding box center [328, 407] width 60 height 28
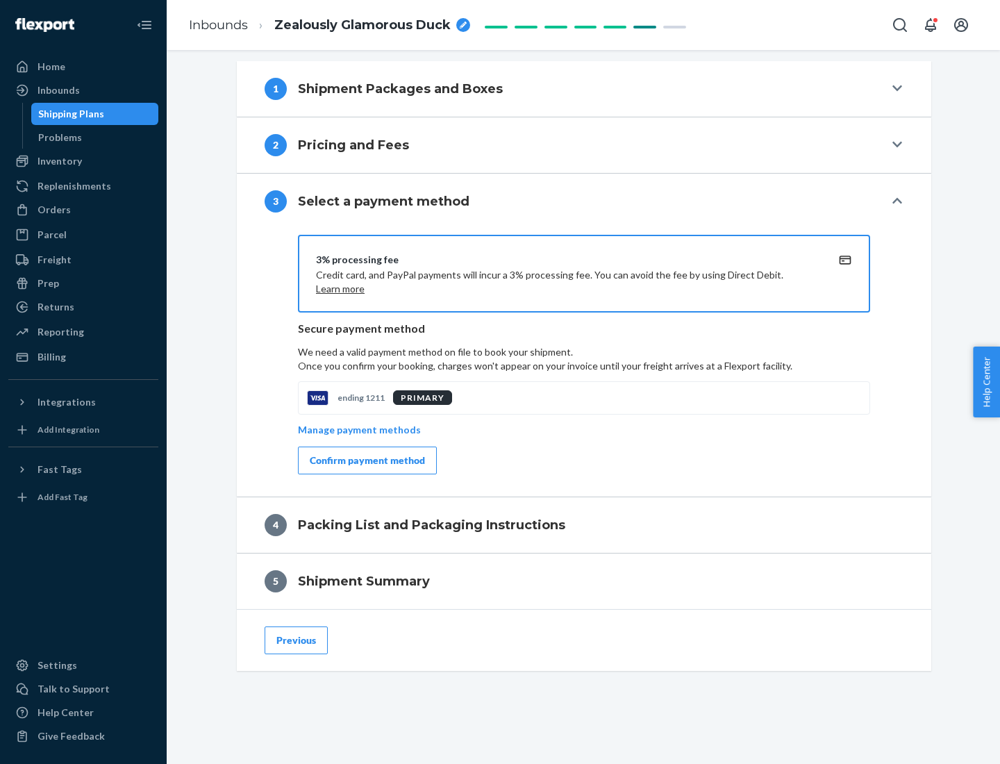
scroll to position [500, 0]
click at [366, 460] on div "Confirm payment method" at bounding box center [367, 460] width 115 height 14
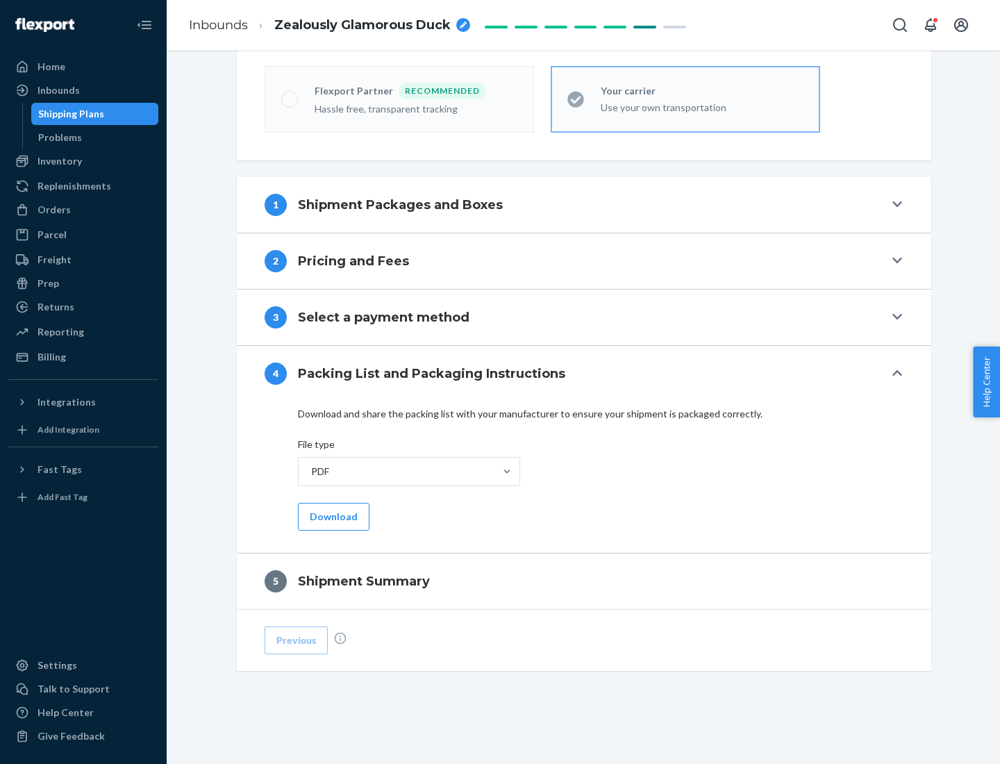
scroll to position [385, 0]
click at [332, 516] on button "Download" at bounding box center [333, 517] width 71 height 28
